Goal: Information Seeking & Learning: Find specific fact

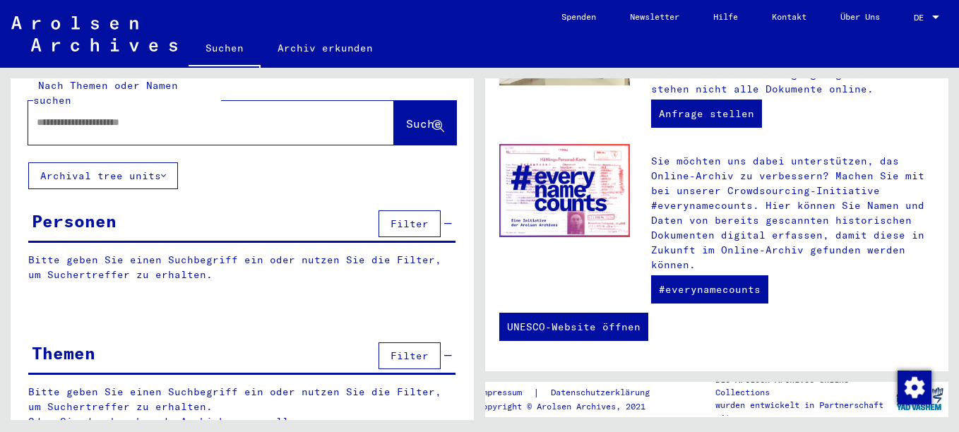
scroll to position [23, 0]
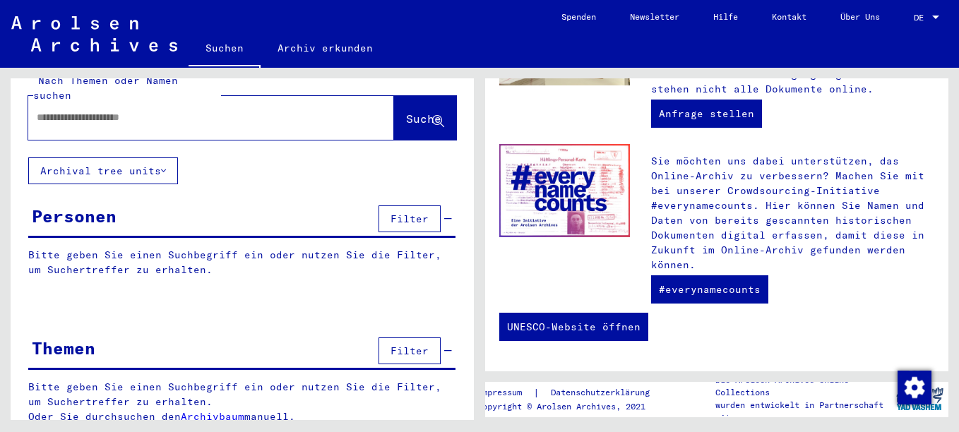
click at [270, 110] on input "text" at bounding box center [194, 117] width 315 height 15
type input "**********"
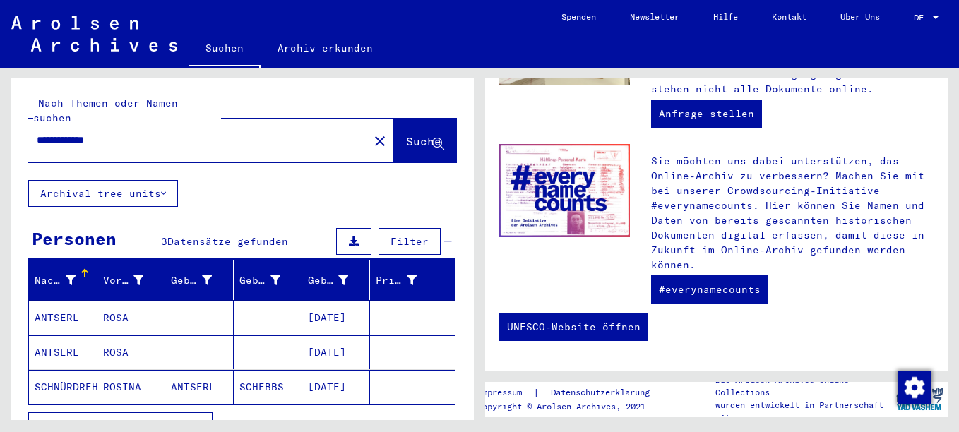
click at [61, 335] on mat-cell "ANTSERL" at bounding box center [63, 352] width 69 height 34
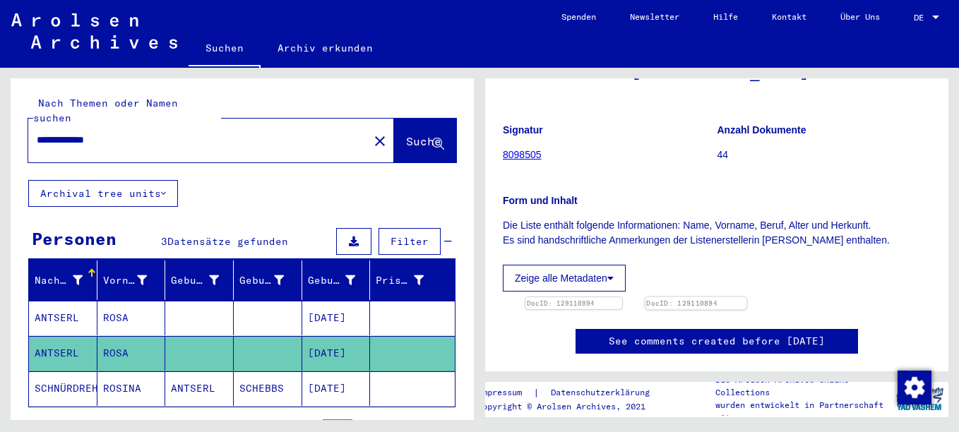
scroll to position [353, 0]
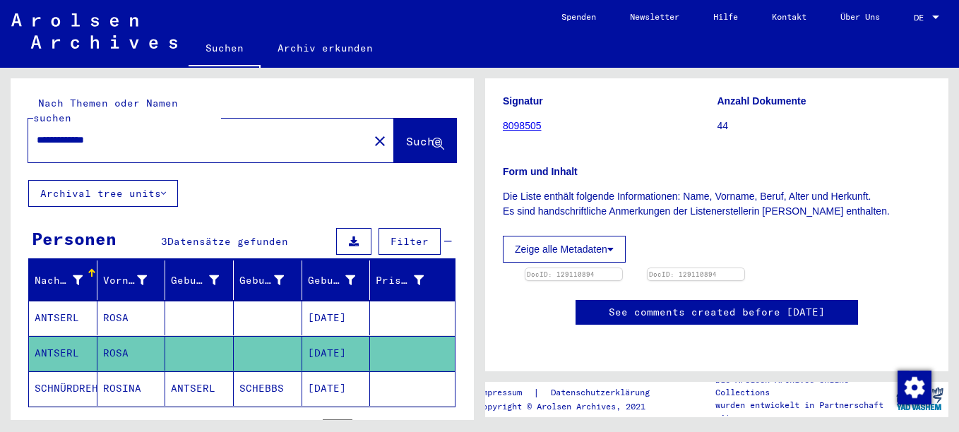
click at [44, 301] on mat-cell "ANTSERL" at bounding box center [63, 318] width 69 height 35
